Goal: Find specific page/section: Find specific page/section

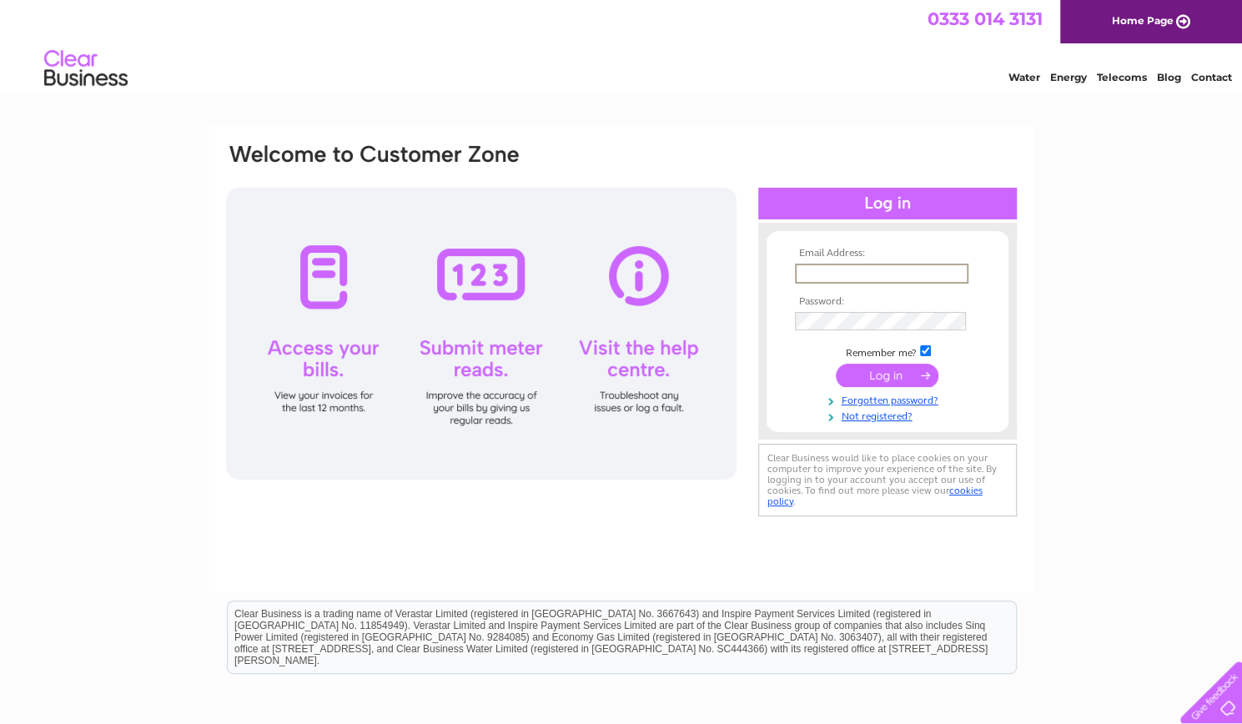
click at [824, 273] on input "text" at bounding box center [882, 274] width 174 height 20
type input "t_j_brown@yahoo.com"
click at [886, 376] on input "submit" at bounding box center [887, 373] width 103 height 23
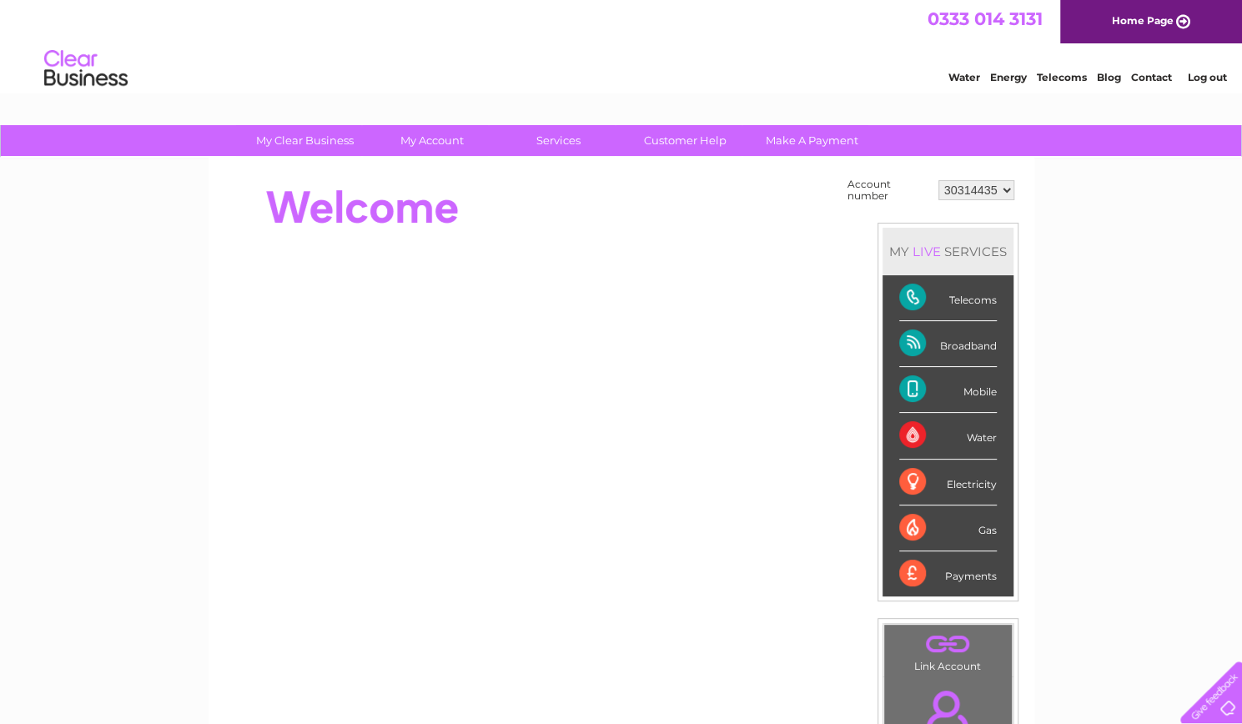
scroll to position [2, 0]
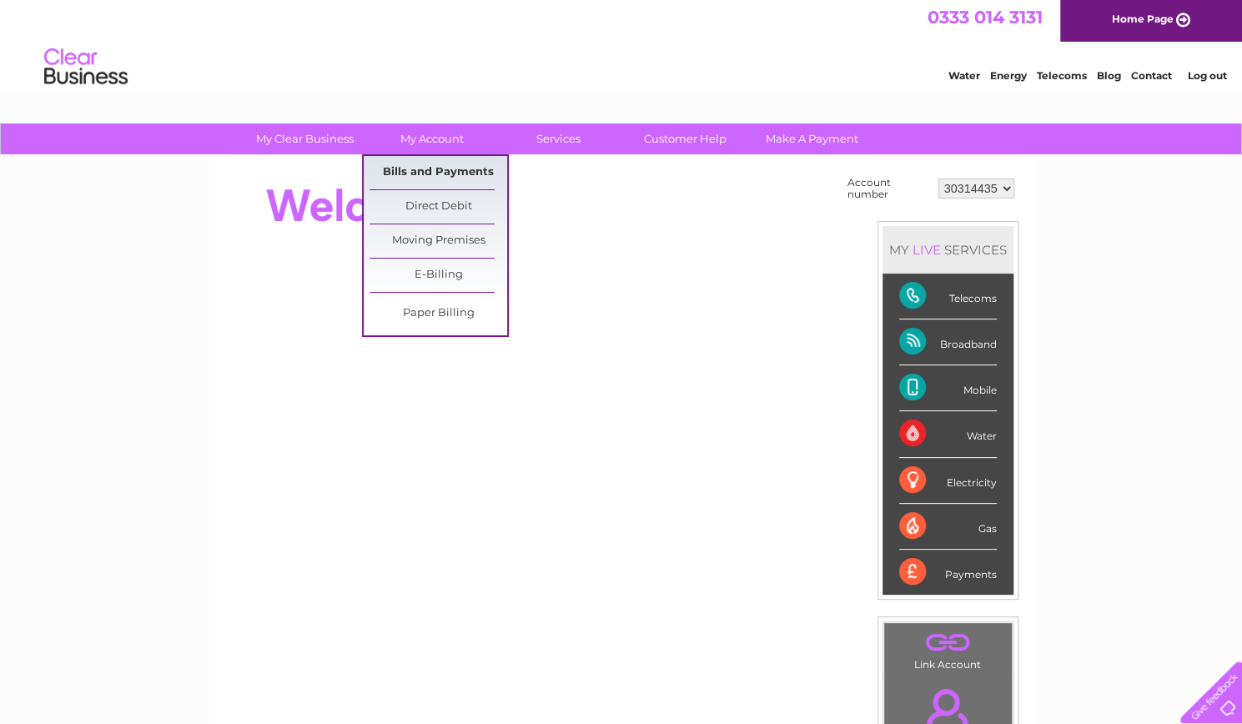
click at [461, 171] on link "Bills and Payments" at bounding box center [439, 172] width 138 height 33
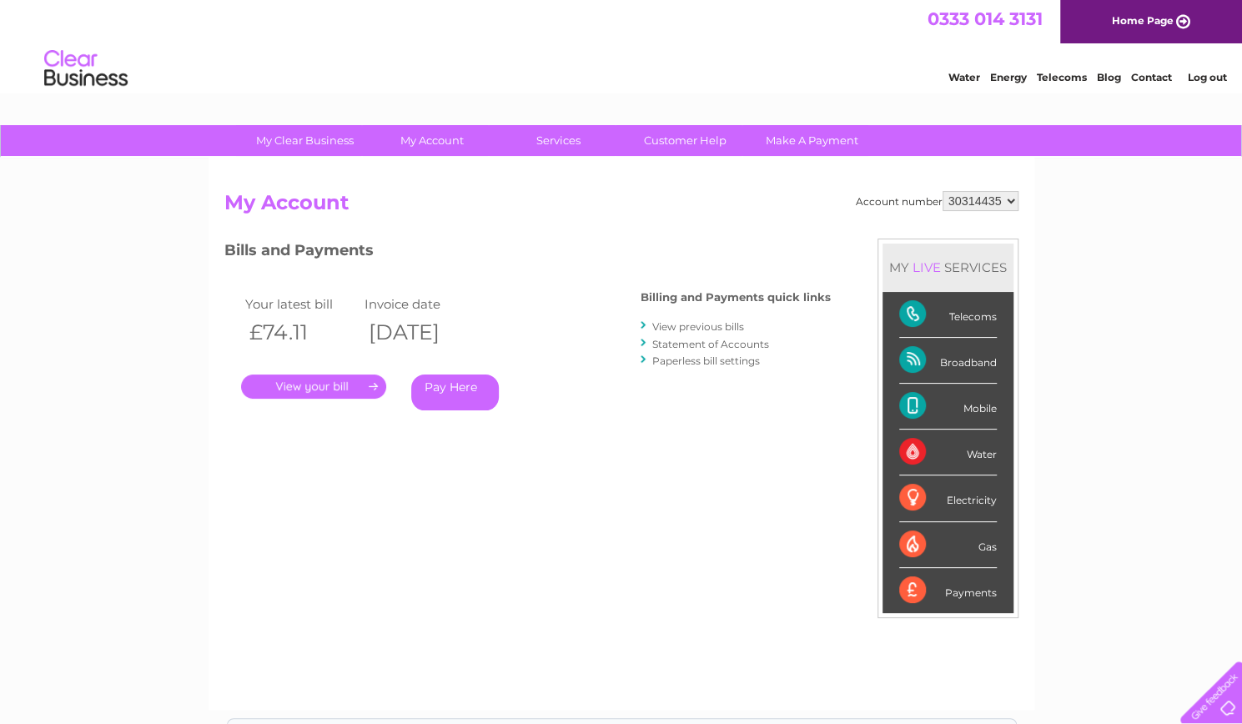
click at [371, 390] on link "." at bounding box center [313, 387] width 145 height 24
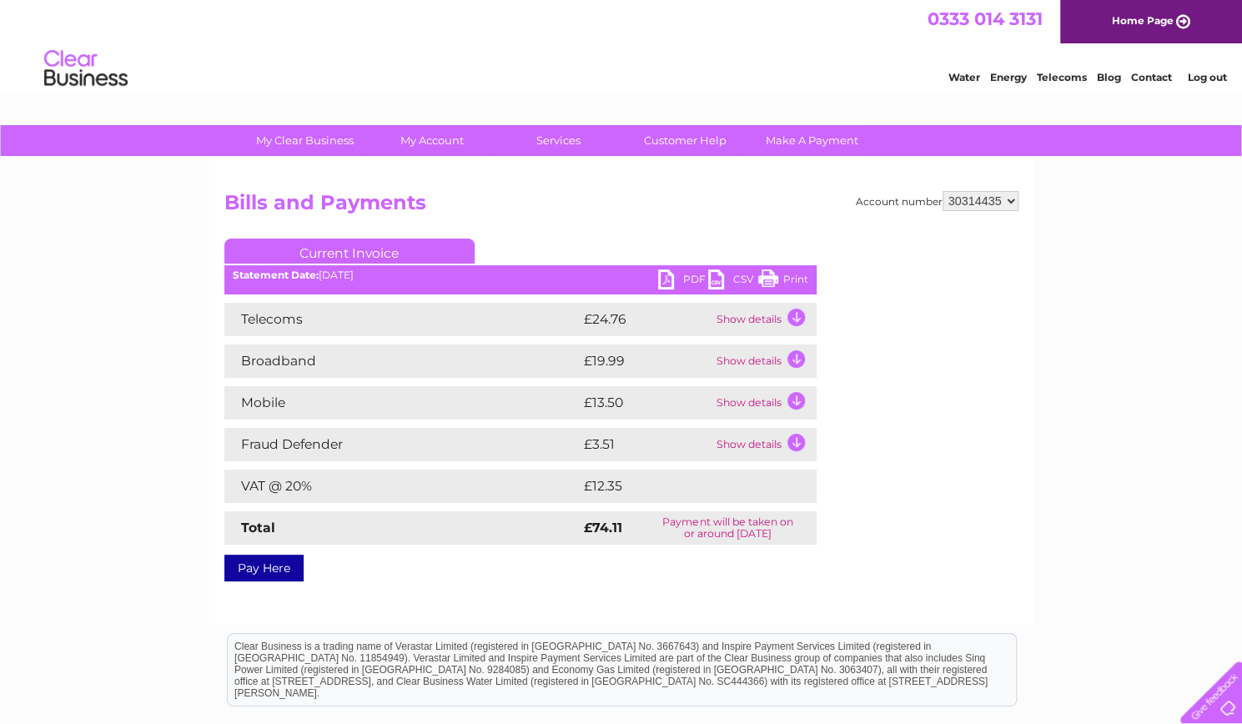
click at [669, 279] on link "PDF" at bounding box center [683, 281] width 50 height 24
